Goal: Task Accomplishment & Management: Complete application form

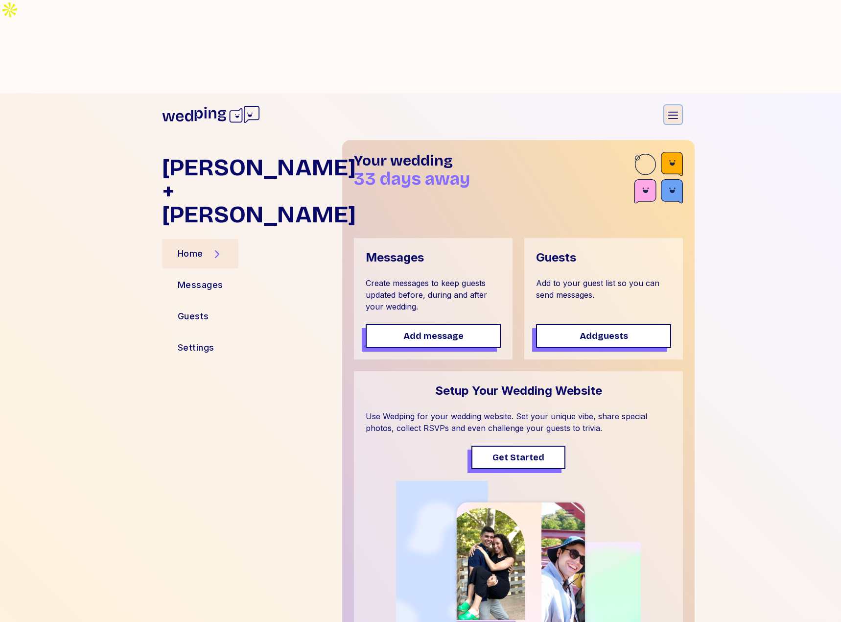
click at [672, 109] on icon "button" at bounding box center [673, 115] width 12 height 12
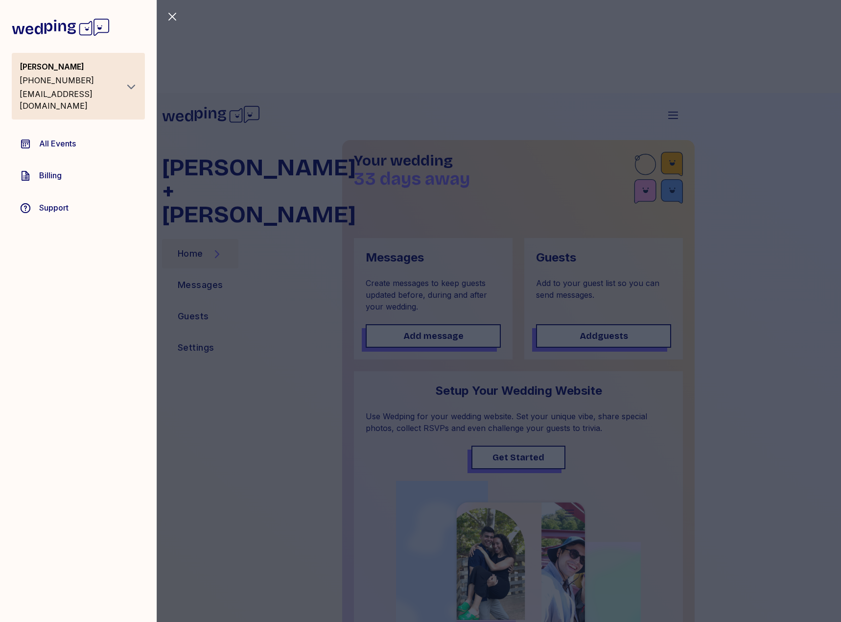
click at [357, 292] on div "Close sidebar [PERSON_NAME] [PHONE_NUMBER] [PERSON_NAME][EMAIL_ADDRESS][DOMAIN_…" at bounding box center [420, 311] width 841 height 622
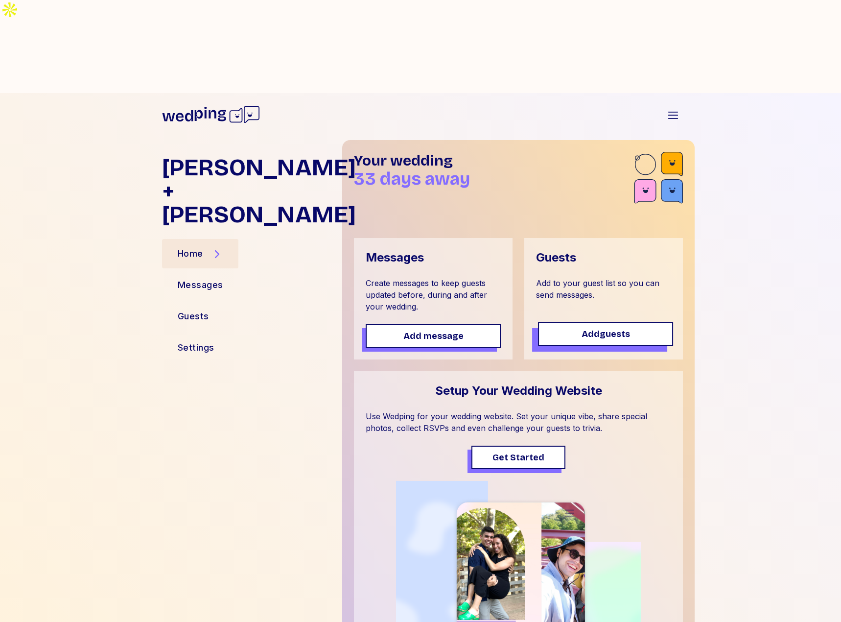
click at [621, 322] on button "Add guests" at bounding box center [605, 333] width 135 height 23
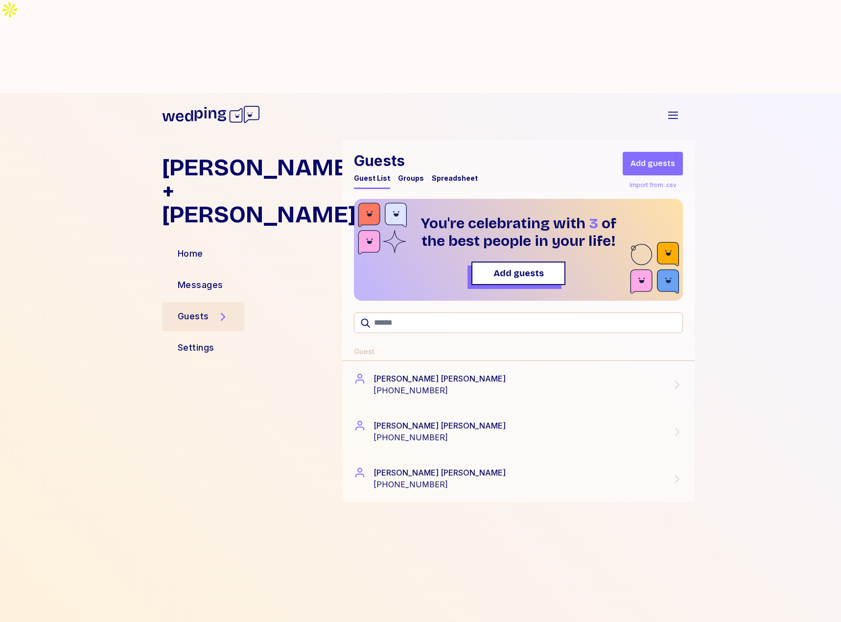
click at [668, 179] on div "Import from .csv" at bounding box center [652, 185] width 51 height 12
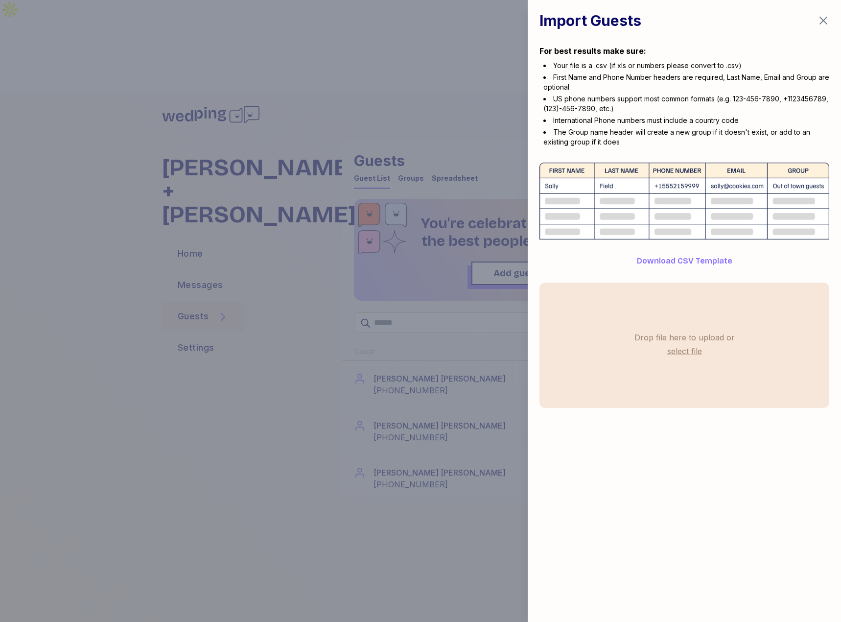
click at [682, 351] on label "select file" at bounding box center [684, 351] width 39 height 16
click at [0, 0] on input "select file" at bounding box center [0, 0] width 0 height 0
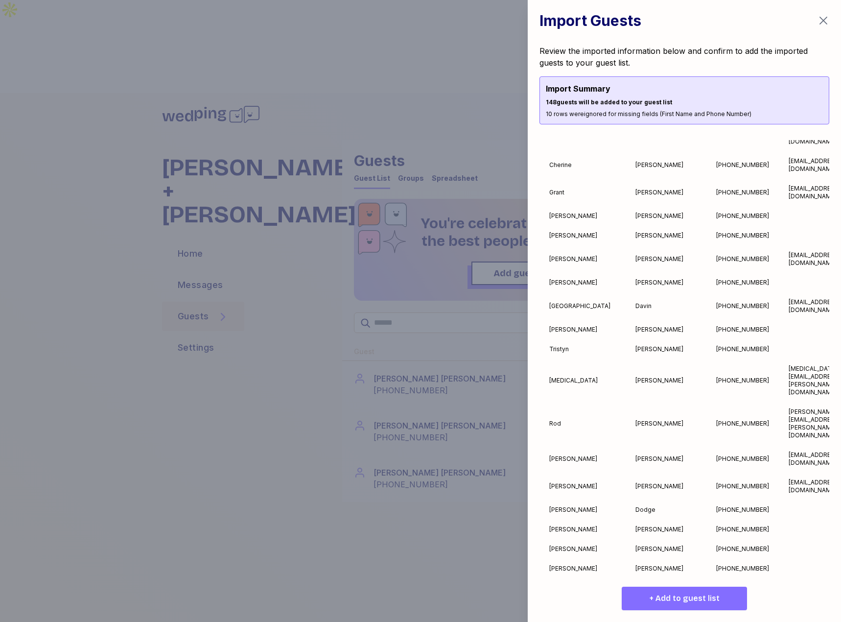
scroll to position [2502, 0]
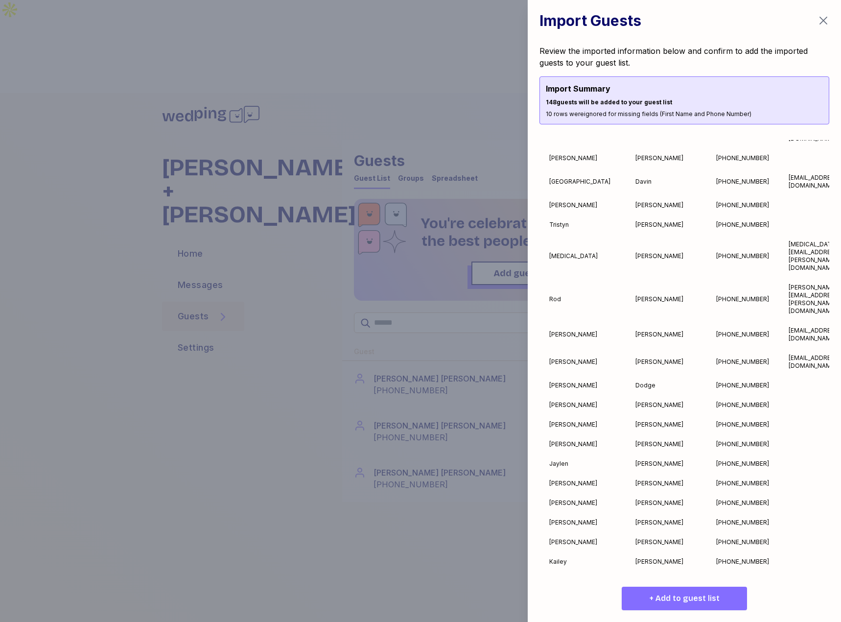
click at [678, 601] on span "+ Add to guest list" at bounding box center [684, 598] width 70 height 12
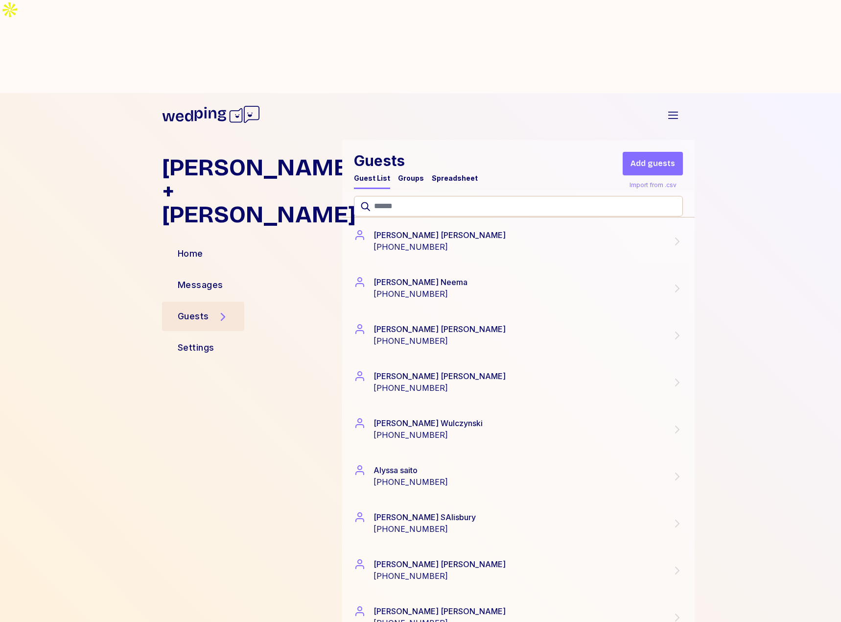
scroll to position [0, 0]
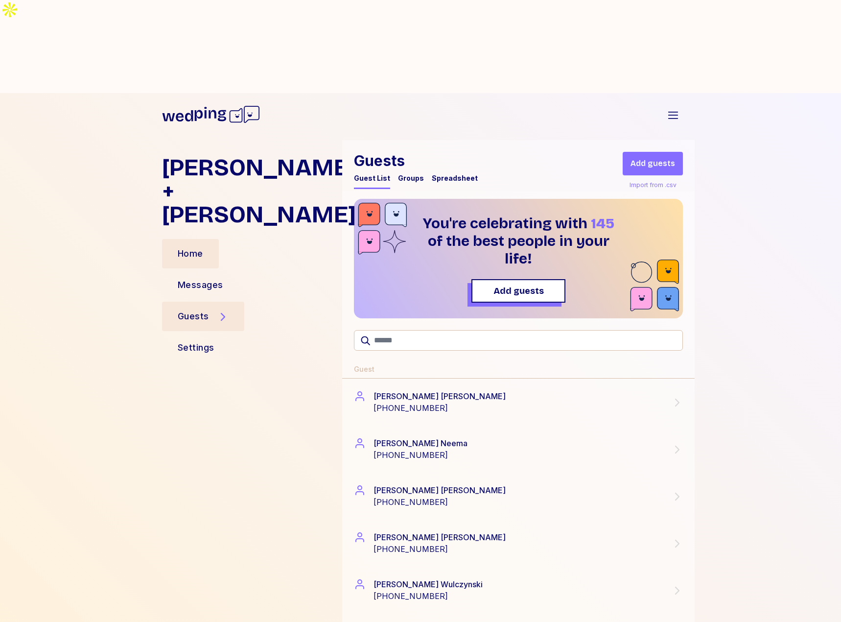
click at [209, 239] on div "Home" at bounding box center [190, 253] width 57 height 29
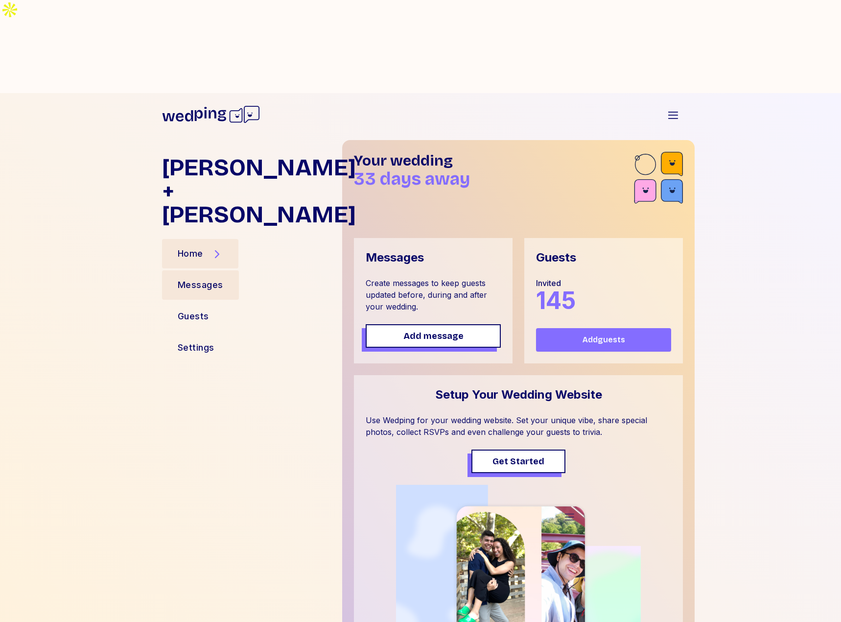
click at [195, 278] on div "Messages" at bounding box center [201, 285] width 46 height 14
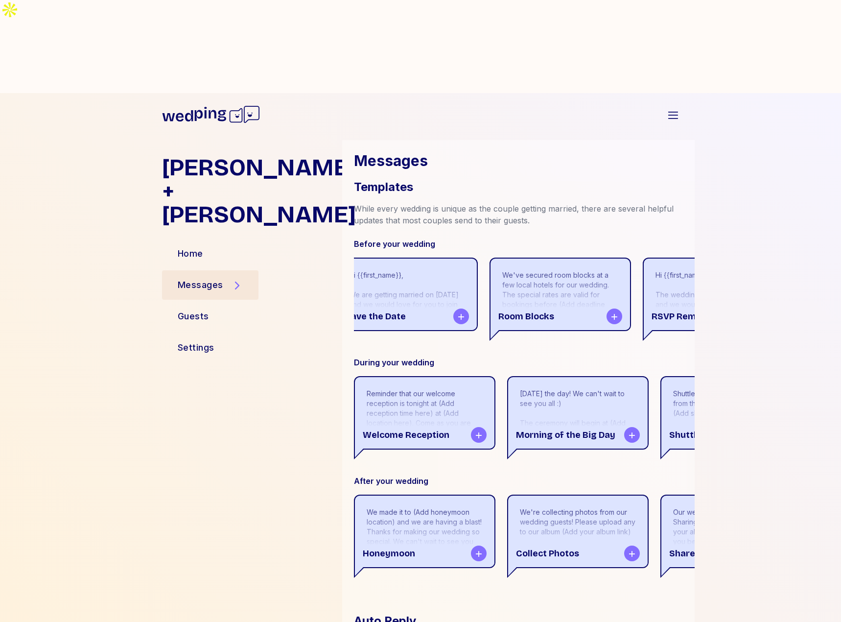
scroll to position [245, 0]
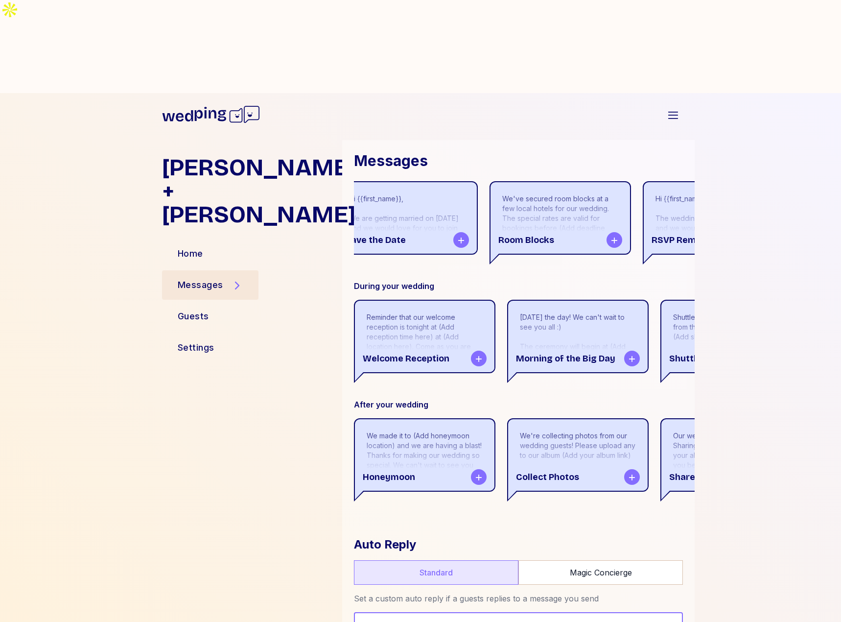
click at [605, 560] on label "Magic Concierge" at bounding box center [600, 572] width 164 height 24
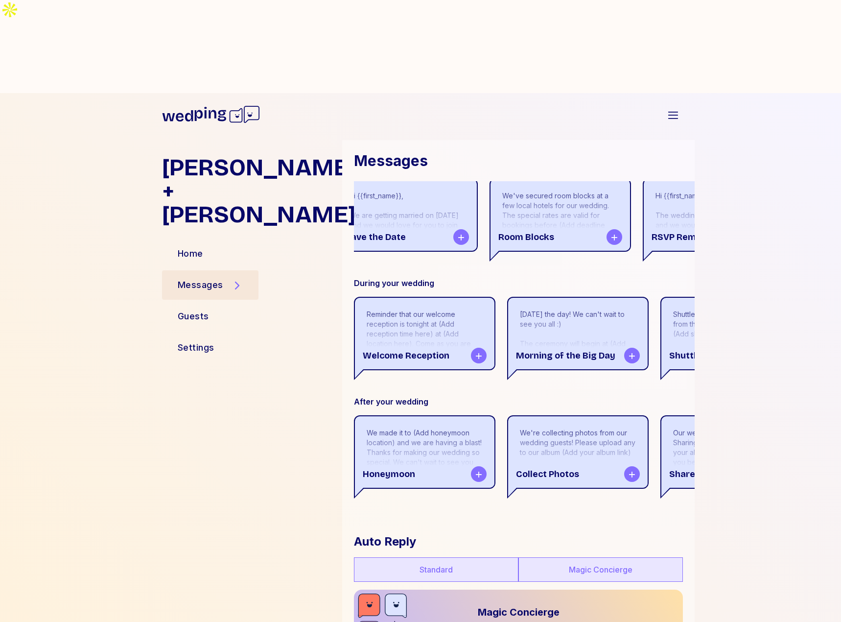
click at [438, 557] on label "Standard" at bounding box center [436, 569] width 164 height 24
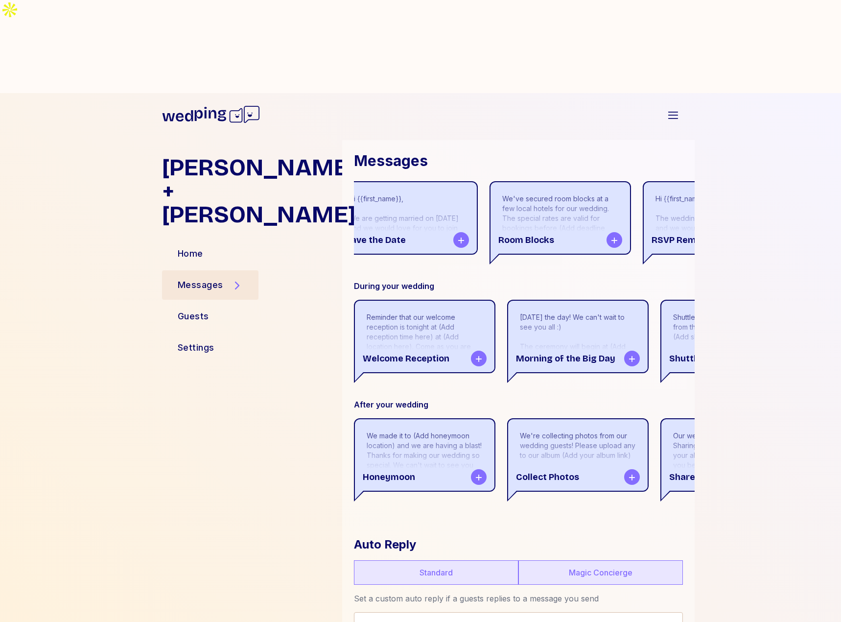
click at [572, 560] on label "Magic Concierge" at bounding box center [600, 572] width 164 height 24
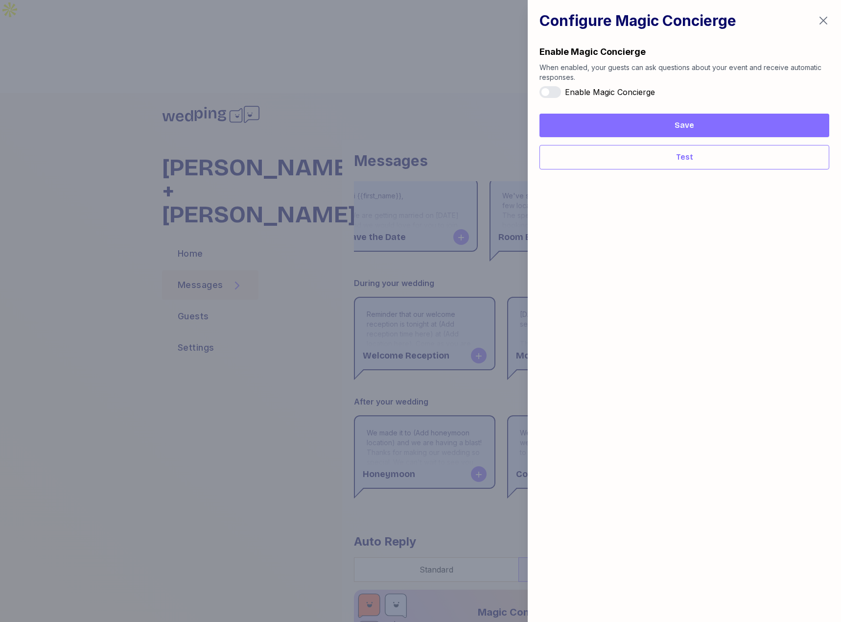
click at [824, 19] on icon "button" at bounding box center [823, 21] width 12 height 12
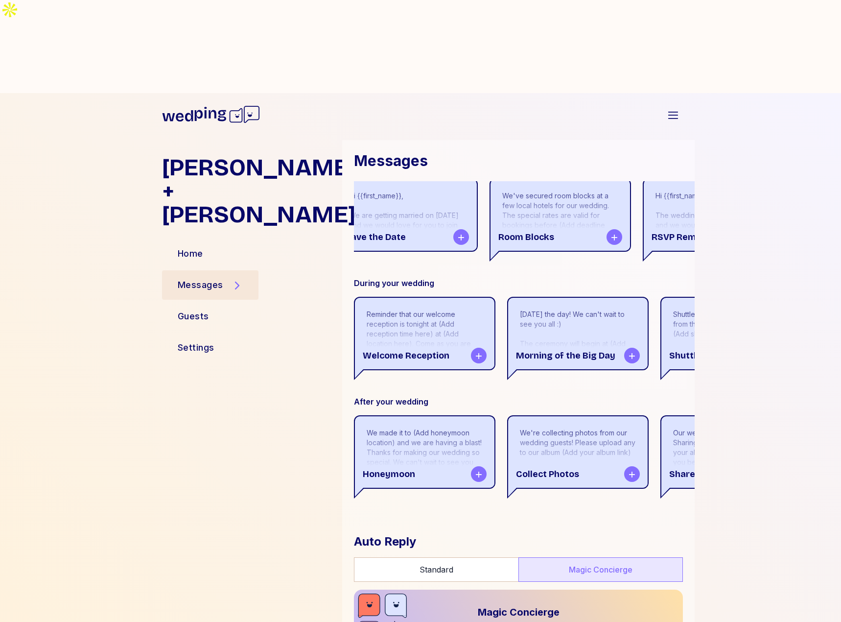
click at [442, 533] on div "Auto Reply Standard Magic Concierge Magic Concierge The Magic Concierge is a fe…" at bounding box center [518, 617] width 329 height 169
click at [442, 557] on label "Standard" at bounding box center [436, 569] width 164 height 24
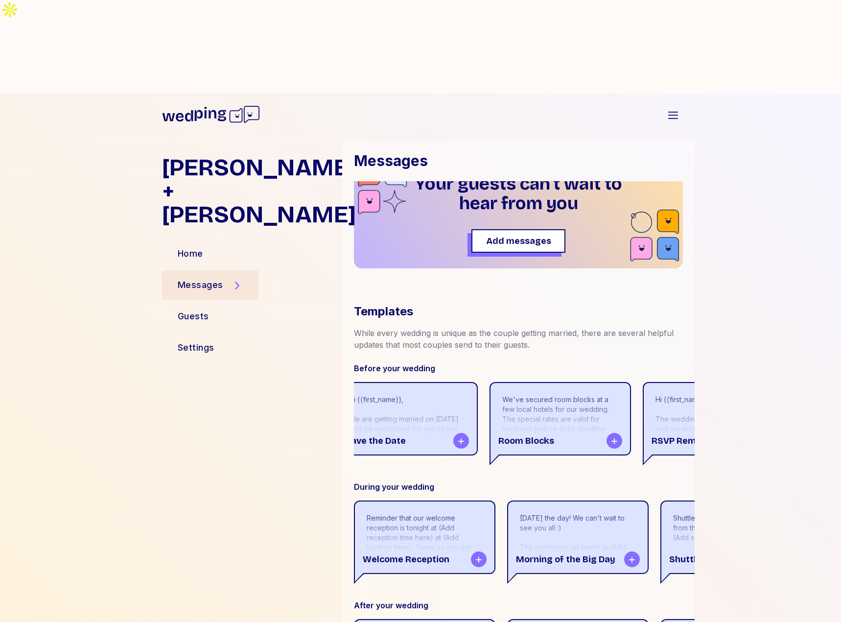
scroll to position [0, 0]
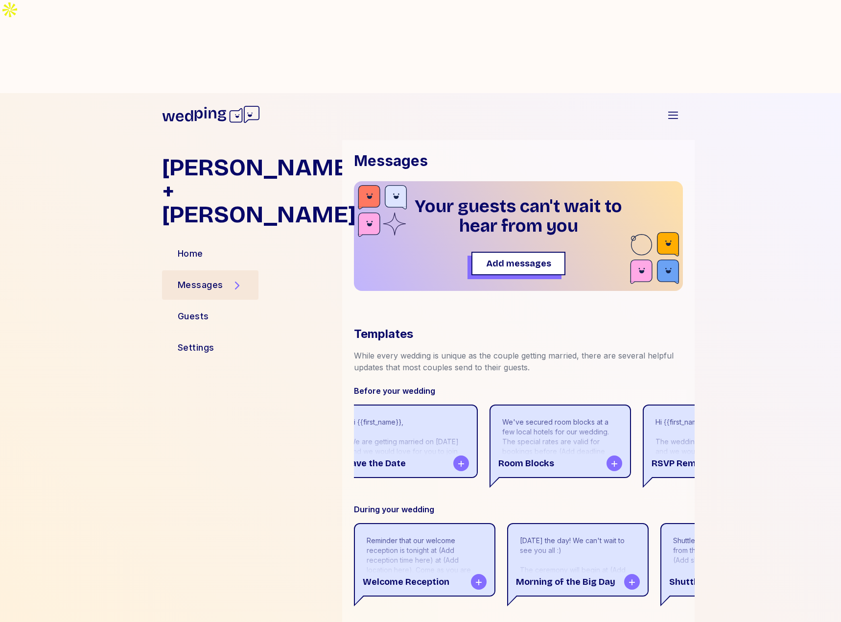
drag, startPoint x: 525, startPoint y: 402, endPoint x: 534, endPoint y: 403, distance: 9.9
click at [534, 403] on div "Before your wedding Hi {{first_name}}, We are getting married on [DATE] and we …" at bounding box center [524, 555] width 341 height 340
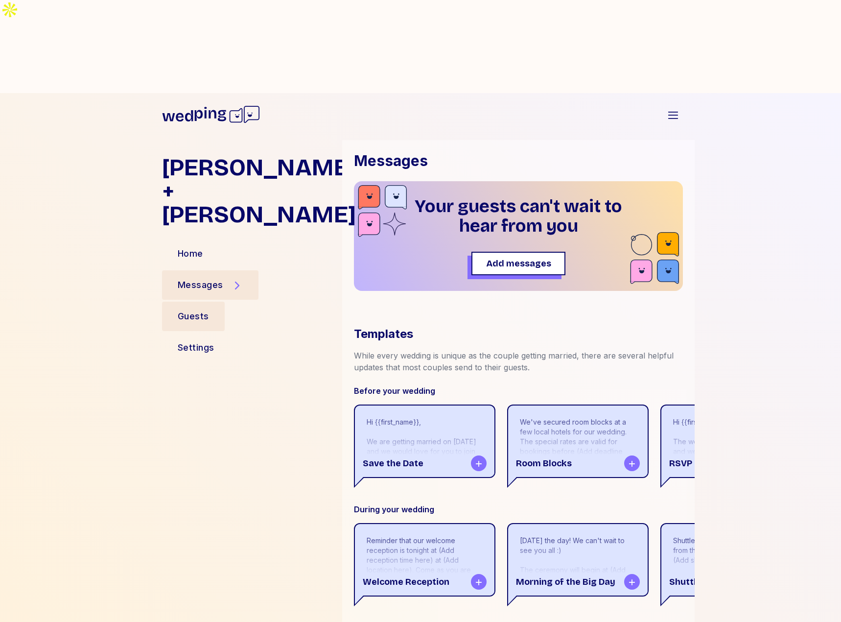
click at [190, 301] on div "Guests" at bounding box center [193, 315] width 63 height 29
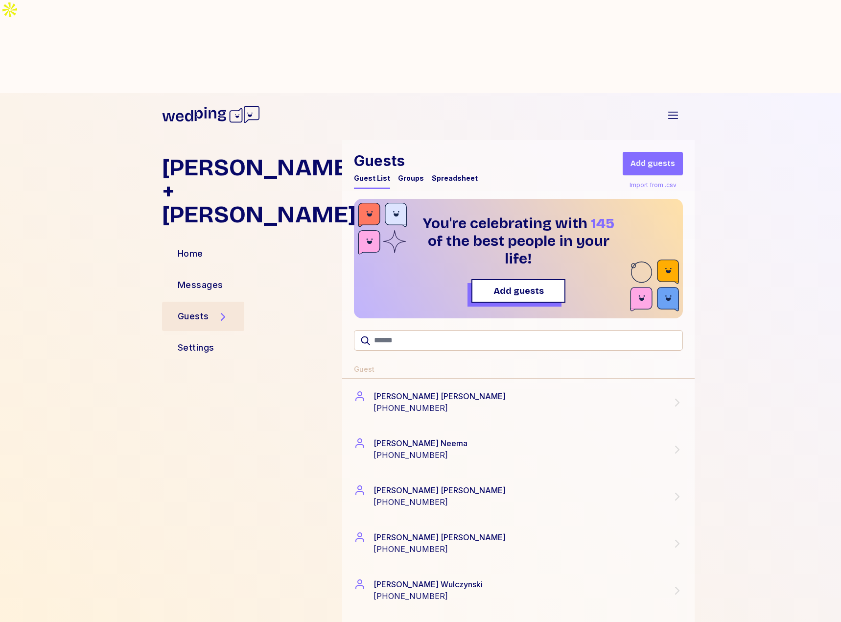
click at [643, 158] on span "Add guests" at bounding box center [652, 164] width 45 height 12
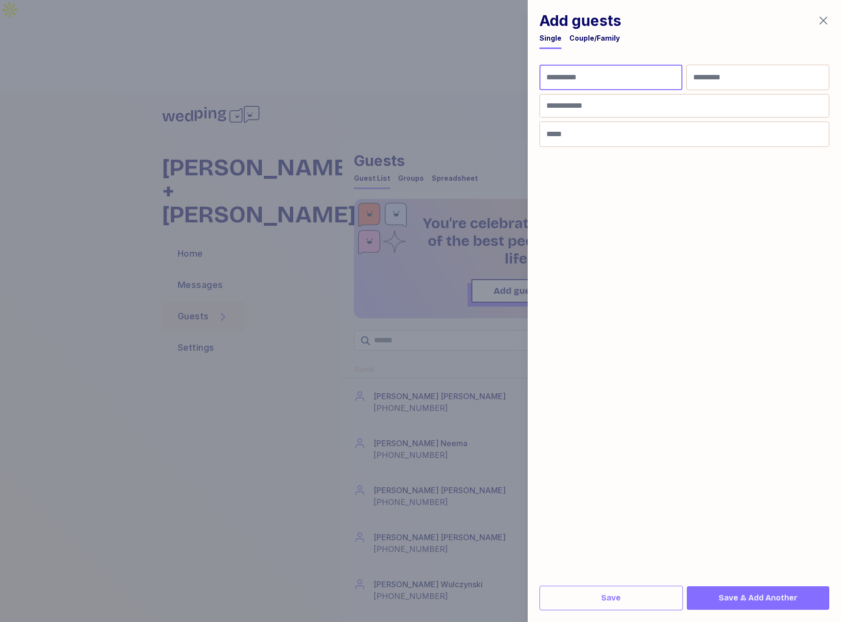
click at [658, 80] on input "First Name" at bounding box center [610, 77] width 143 height 25
type input "*****"
type input "********"
type input "**********"
click at [766, 602] on span "Save & Add Another" at bounding box center [757, 598] width 79 height 12
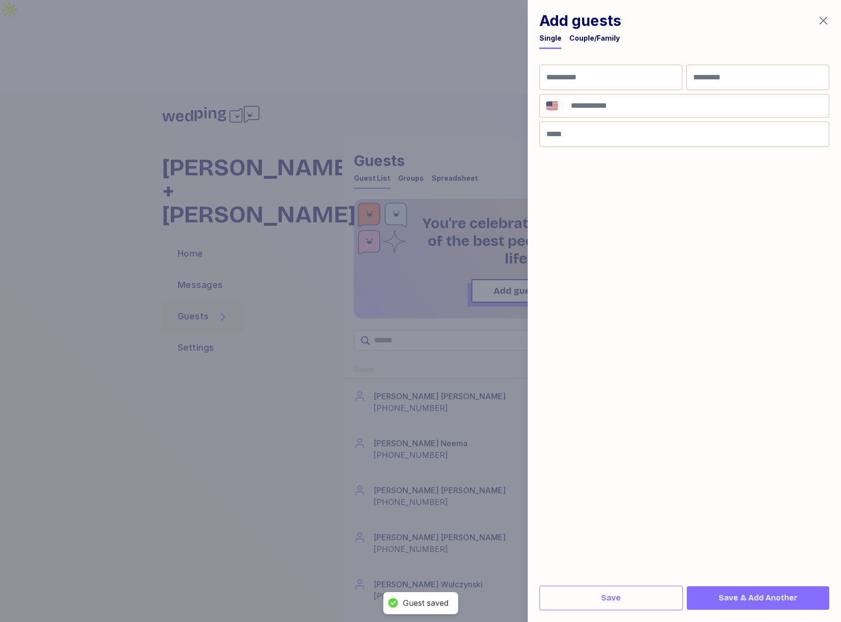
click at [823, 24] on icon "button" at bounding box center [823, 21] width 12 height 12
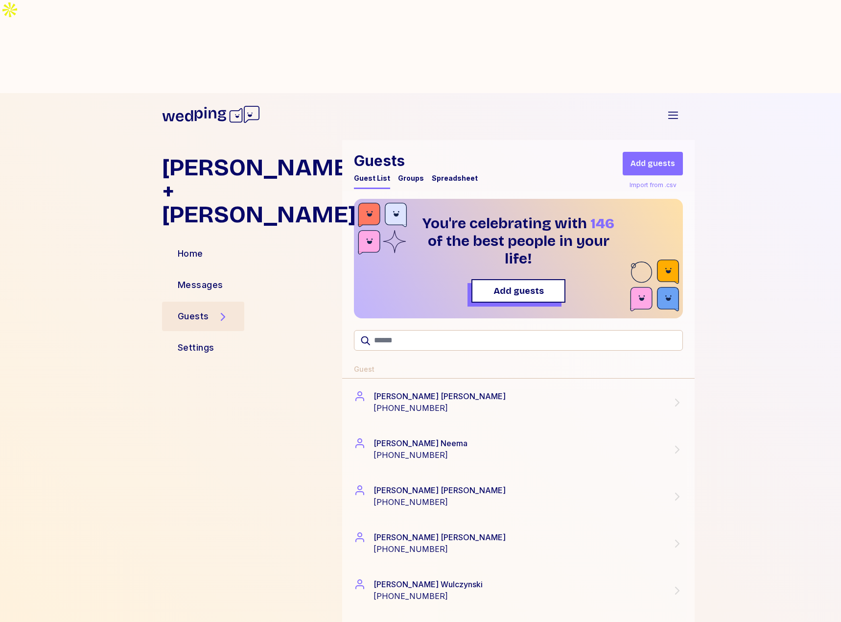
click at [666, 158] on span "Add guests" at bounding box center [652, 164] width 45 height 12
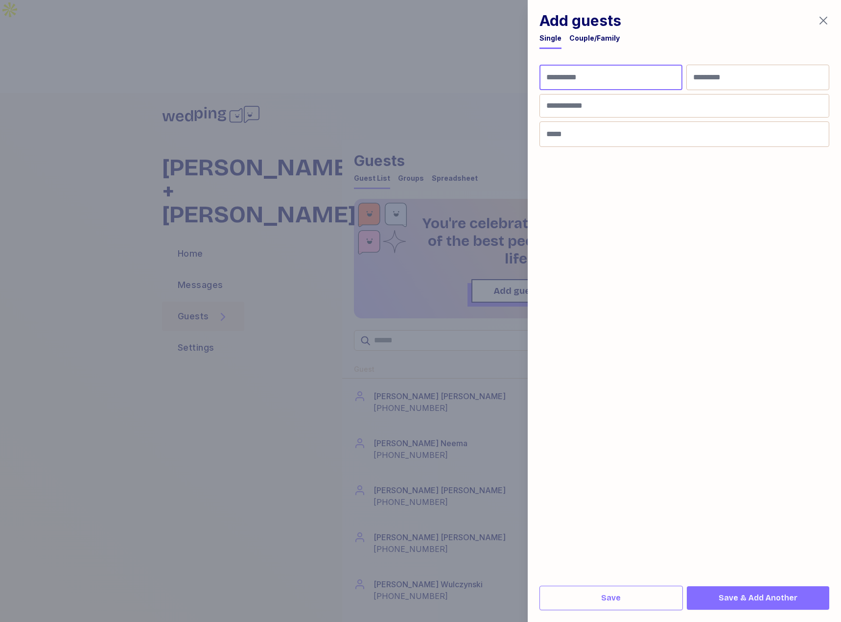
click at [628, 80] on input "First Name" at bounding box center [610, 77] width 143 height 25
type input "****"
type input "**********"
click at [771, 608] on button "Save & Add Another" at bounding box center [758, 597] width 142 height 23
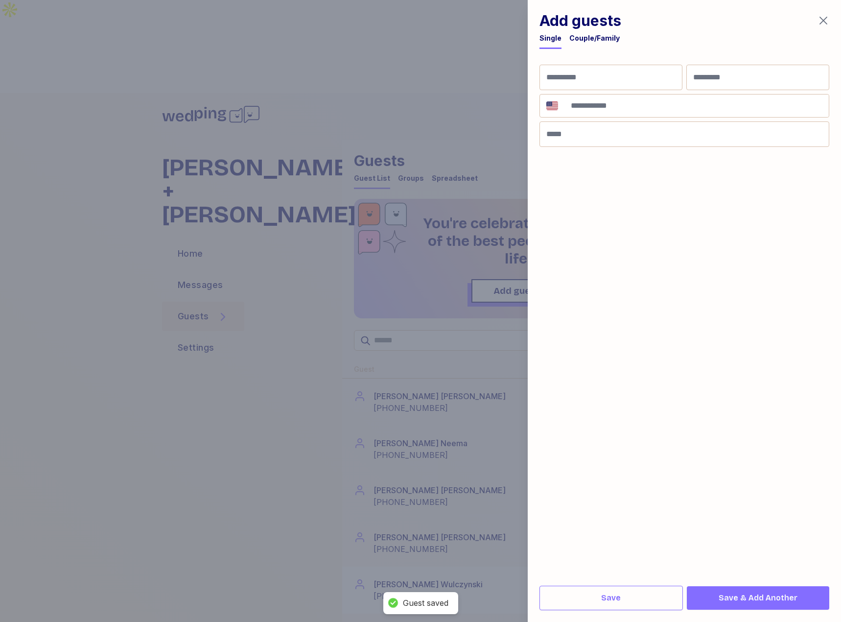
click at [399, 502] on div at bounding box center [420, 311] width 841 height 622
